Goal: Navigation & Orientation: Go to known website

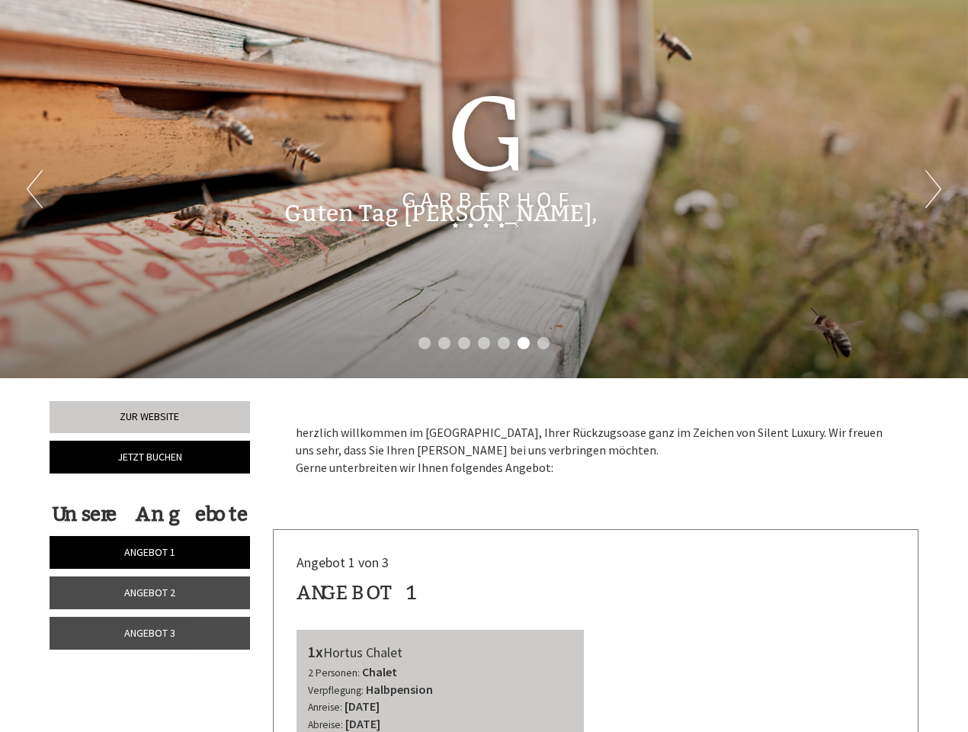
click at [484, 366] on div "Previous Next 1 2 3 4 5 6 7" at bounding box center [484, 189] width 968 height 378
click at [425, 343] on li "1" at bounding box center [425, 343] width 12 height 12
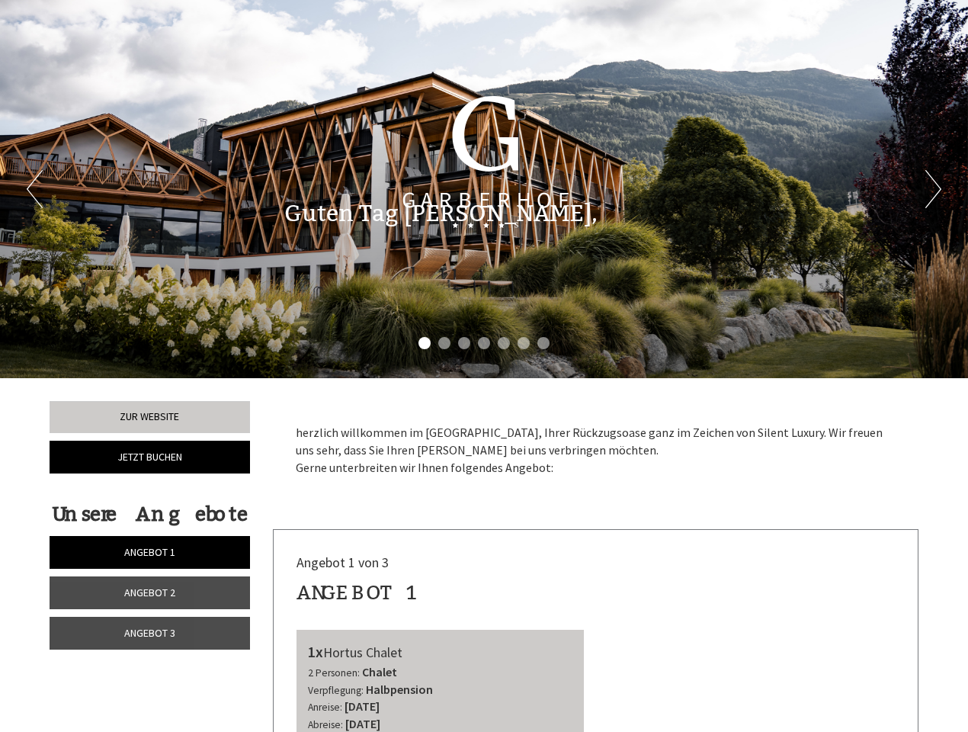
click at [445, 343] on li "2" at bounding box center [444, 343] width 12 height 12
click at [464, 343] on li "3" at bounding box center [464, 343] width 12 height 12
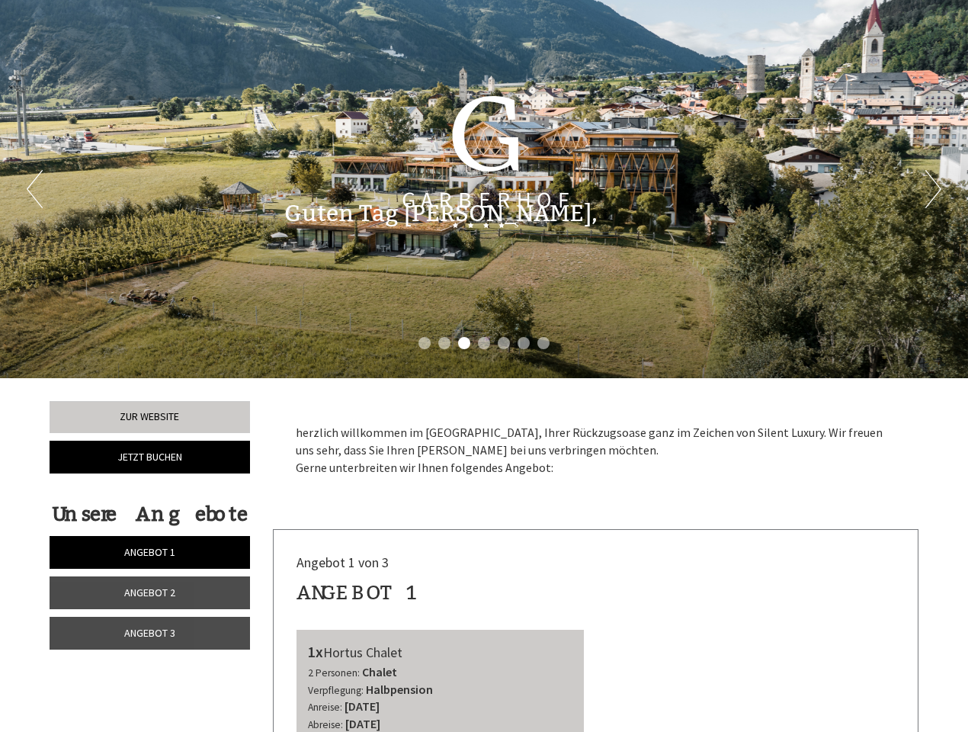
click at [484, 343] on li "4" at bounding box center [484, 343] width 12 height 12
click at [504, 343] on li "5" at bounding box center [504, 343] width 12 height 12
click at [524, 343] on li "6" at bounding box center [524, 343] width 12 height 12
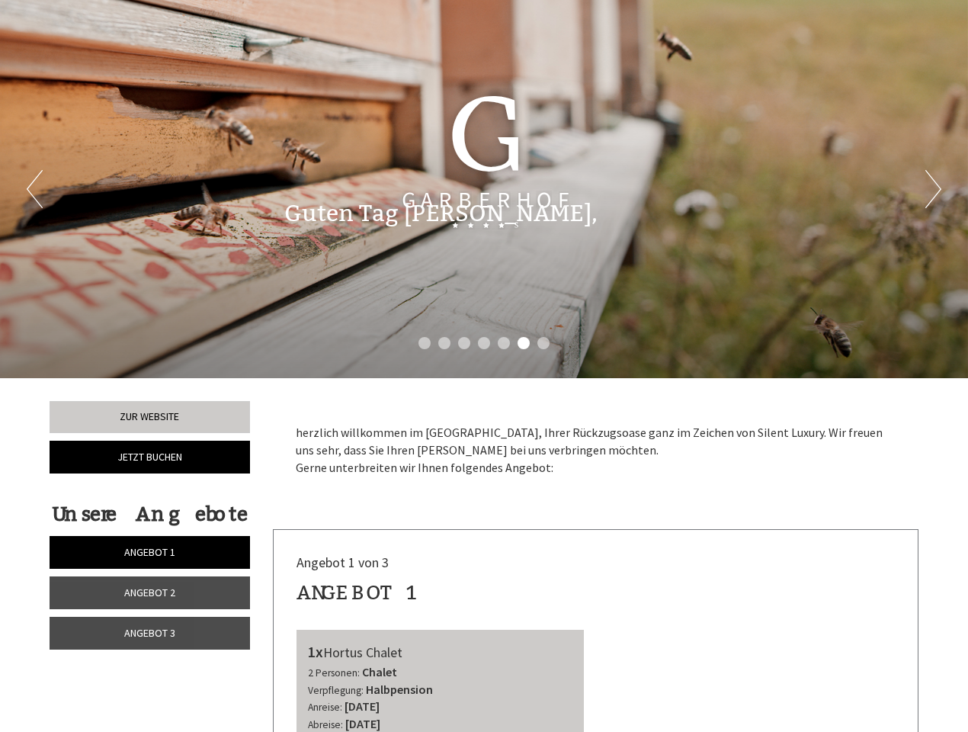
click at [544, 343] on li "7" at bounding box center [544, 343] width 12 height 12
click at [149, 552] on span "Angebot 1" at bounding box center [149, 552] width 51 height 14
